Goal: Task Accomplishment & Management: Manage account settings

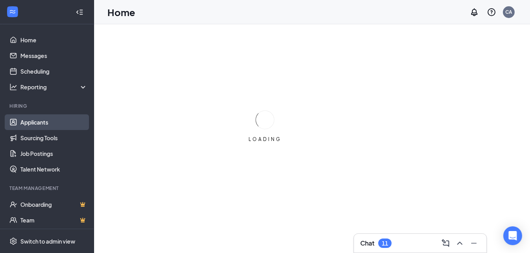
click at [35, 125] on link "Applicants" at bounding box center [53, 123] width 67 height 16
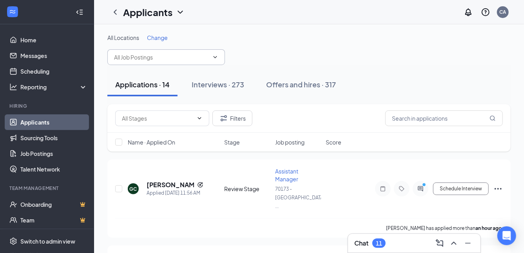
click at [117, 57] on input "text" at bounding box center [161, 57] width 95 height 9
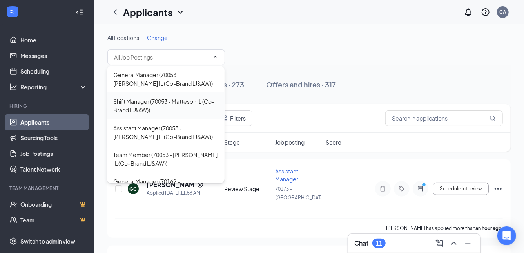
click at [117, 108] on div "Shift Manager (70053 - Matteson IL (Co-Brand LJ&AW))" at bounding box center [165, 105] width 105 height 17
type input "Shift Manager (70053 - Matteson IL (Co-Brand LJ&AW))"
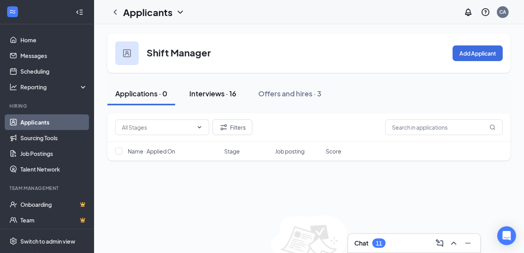
click at [201, 93] on div "Interviews · 16" at bounding box center [212, 94] width 47 height 10
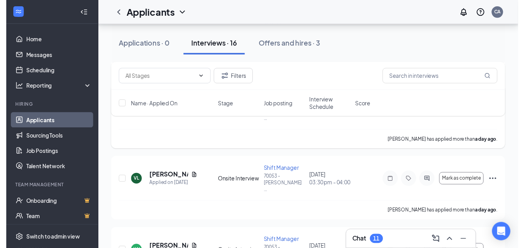
scroll to position [392, 0]
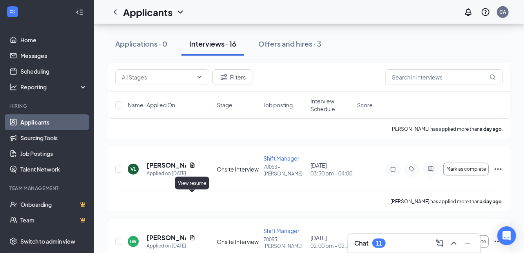
click at [193, 235] on icon "Document" at bounding box center [192, 238] width 6 height 6
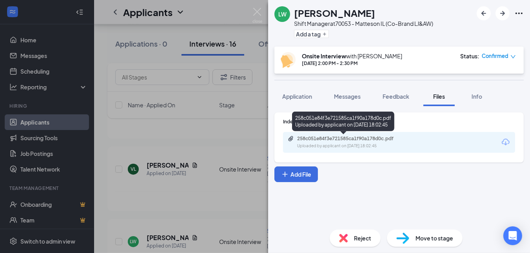
click at [328, 136] on div "258c051e84f3e721585ca1f90a178d0c.pdf" at bounding box center [352, 139] width 110 height 6
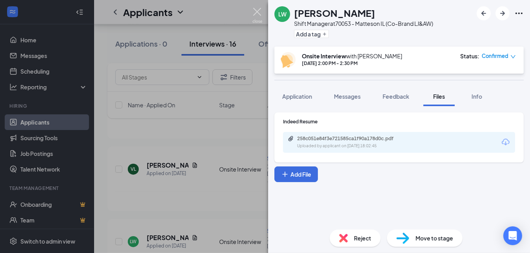
drag, startPoint x: 255, startPoint y: 9, endPoint x: 268, endPoint y: 36, distance: 30.7
click at [255, 9] on img at bounding box center [258, 15] width 10 height 15
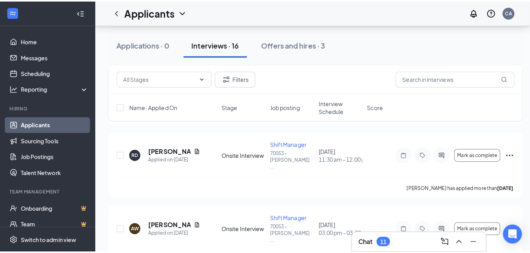
scroll to position [628, 0]
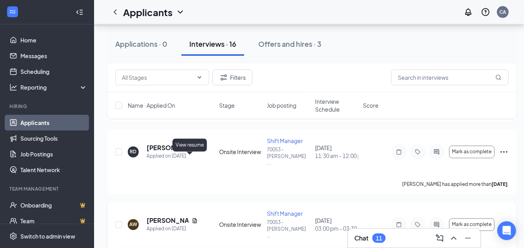
click at [192, 217] on icon "Document" at bounding box center [195, 220] width 6 height 6
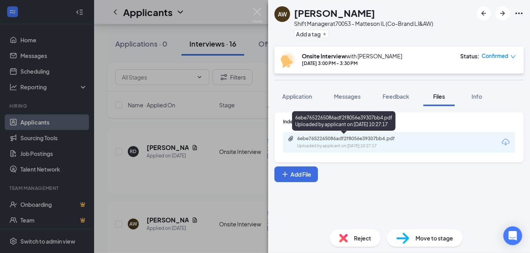
click at [361, 140] on div "6ebe7652265086adf2f8056e39307bb4.pdf" at bounding box center [352, 139] width 110 height 6
